Goal: Task Accomplishment & Management: Complete application form

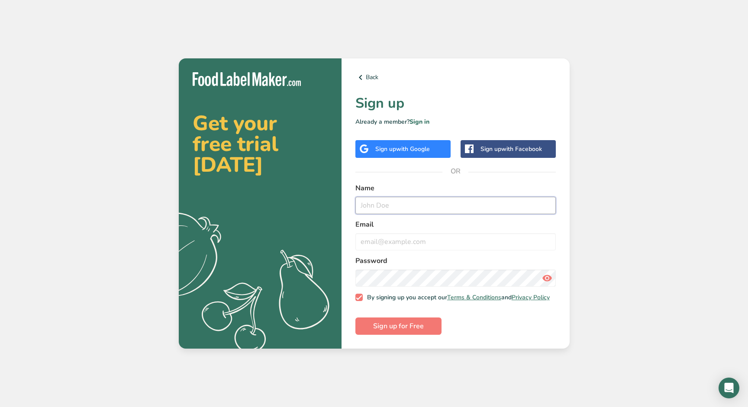
type input "m"
type input "[PERSON_NAME]"
type input "[EMAIL_ADDRESS][DOMAIN_NAME]"
click at [547, 279] on icon at bounding box center [547, 279] width 10 height 16
click at [432, 329] on button "Sign up for Free" at bounding box center [398, 326] width 86 height 17
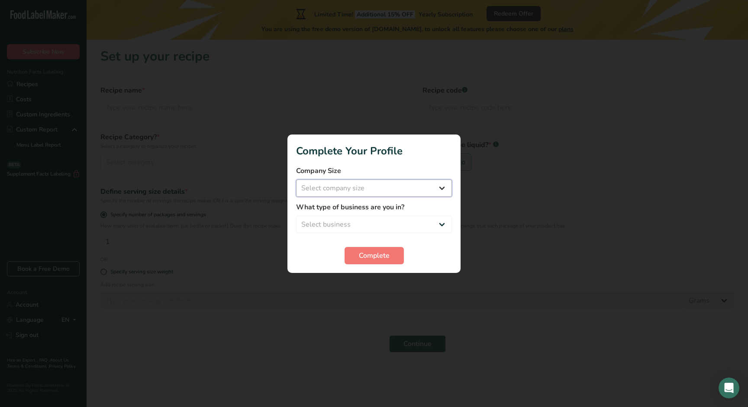
select select "1"
click at [373, 256] on span "Complete" at bounding box center [374, 256] width 31 height 10
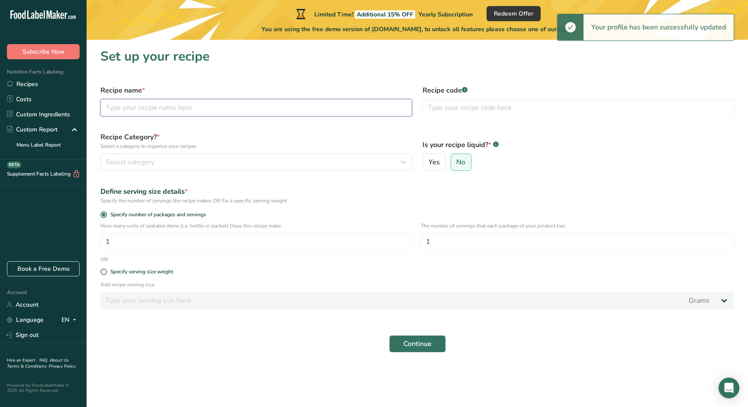
click at [186, 107] on input "text" at bounding box center [256, 107] width 312 height 17
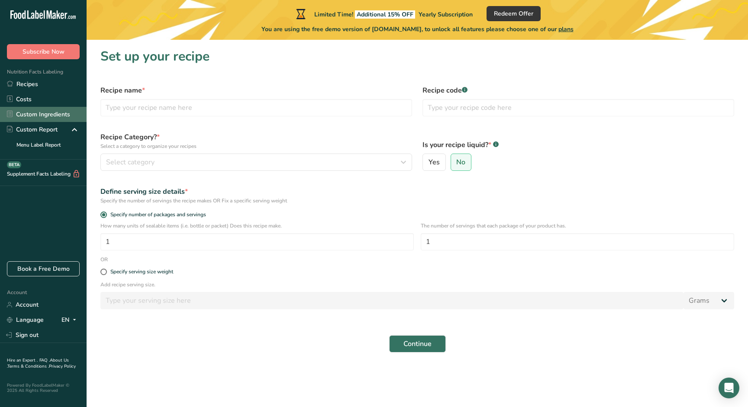
click at [58, 112] on link "Custom Ingredients" at bounding box center [43, 114] width 87 height 15
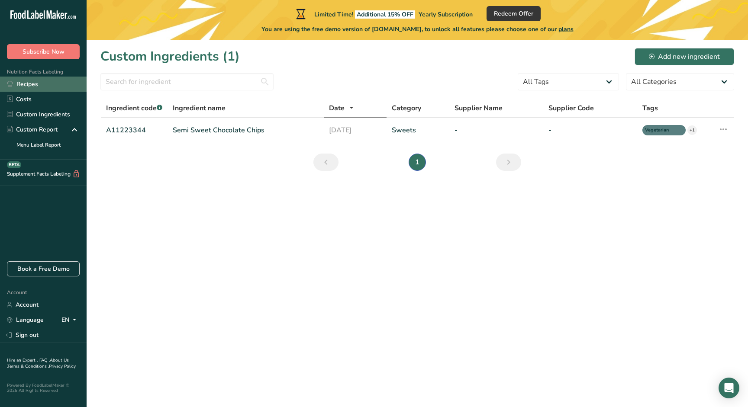
click at [44, 86] on link "Recipes" at bounding box center [43, 84] width 87 height 15
